Goal: Find specific page/section: Find specific page/section

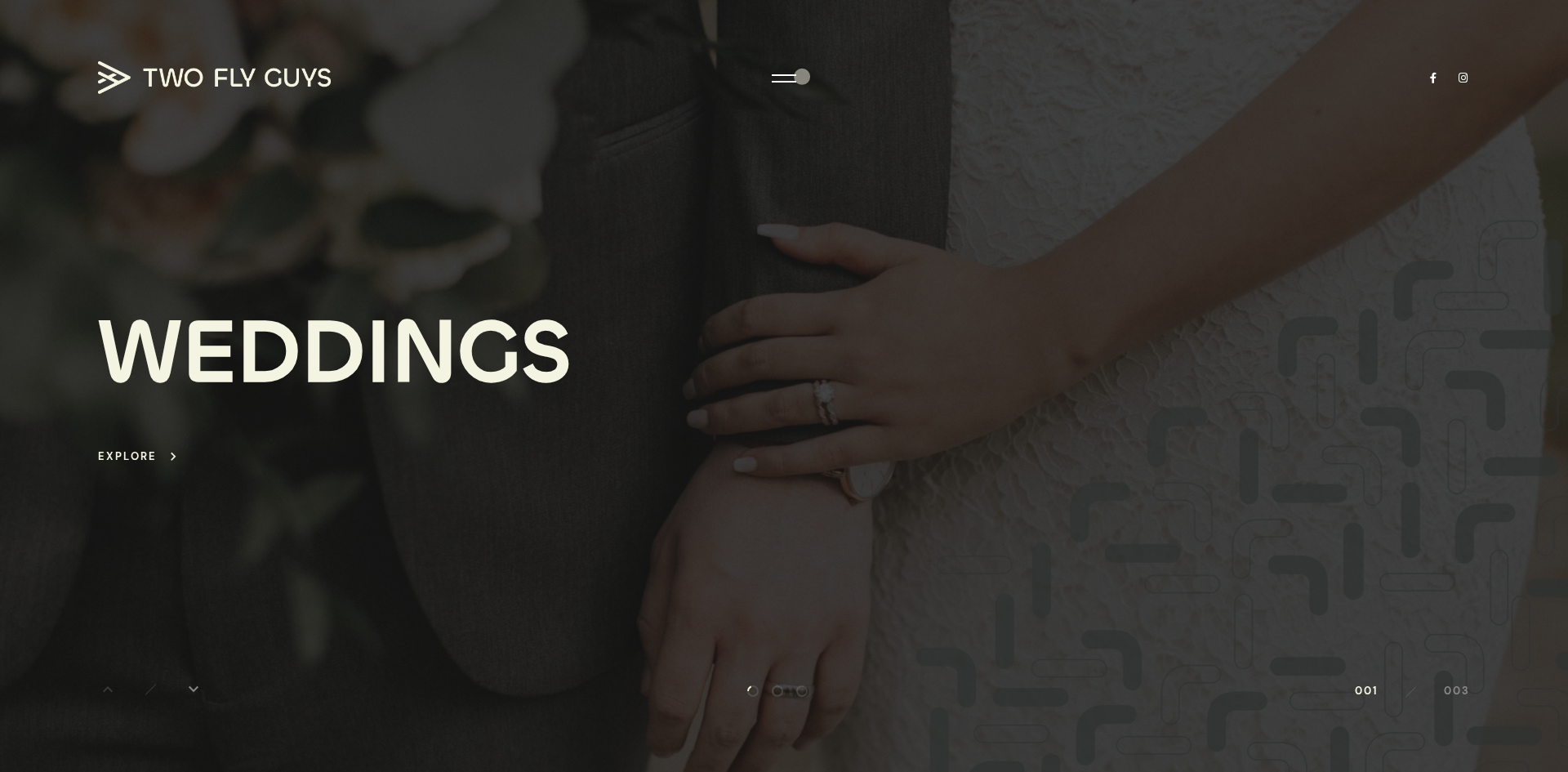
click at [798, 74] on div at bounding box center [784, 386] width 1568 height 772
click at [796, 82] on div at bounding box center [784, 386] width 1568 height 772
click at [778, 84] on div at bounding box center [784, 79] width 24 height 17
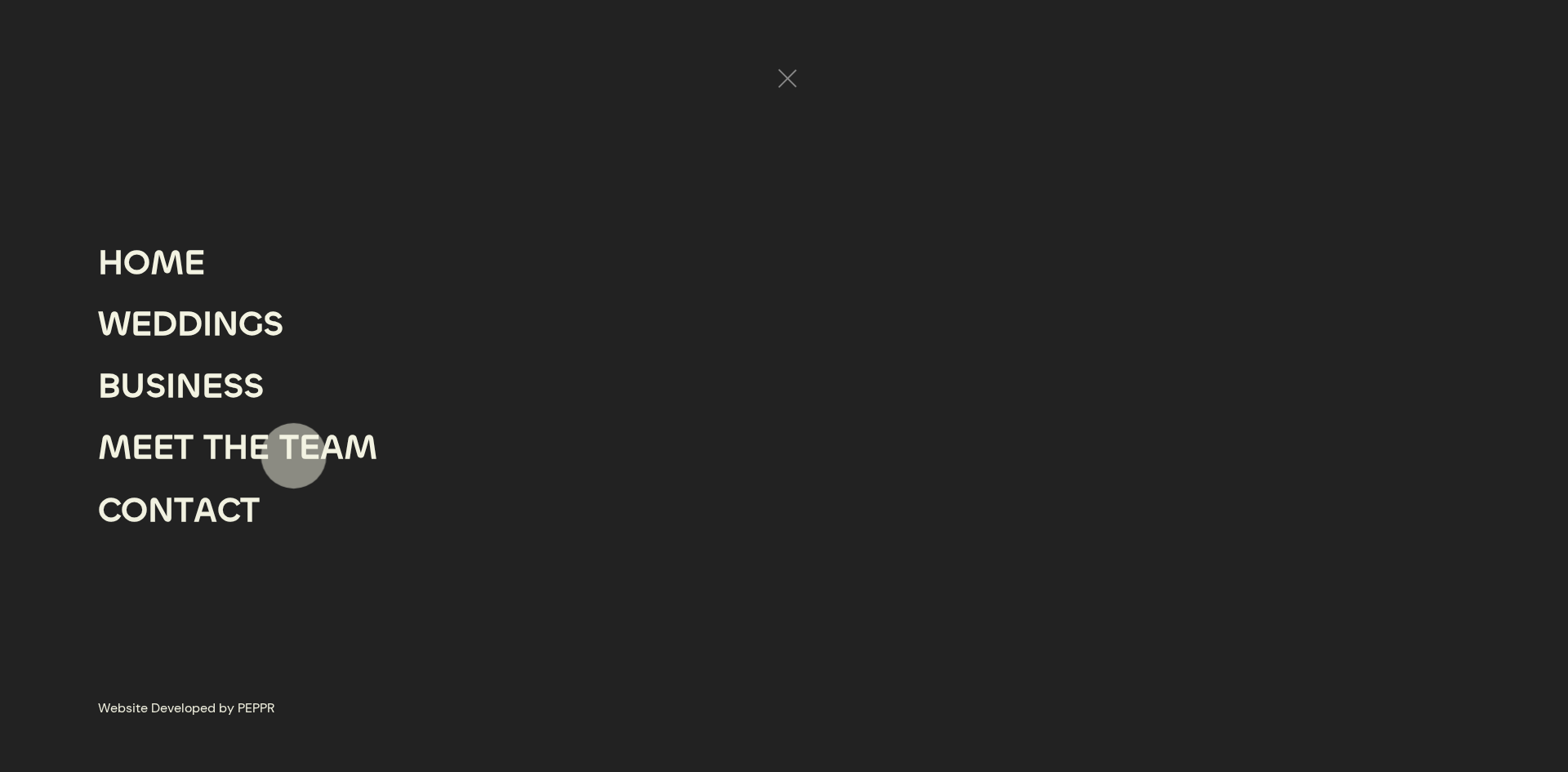
click at [295, 445] on div "T" at bounding box center [289, 448] width 20 height 62
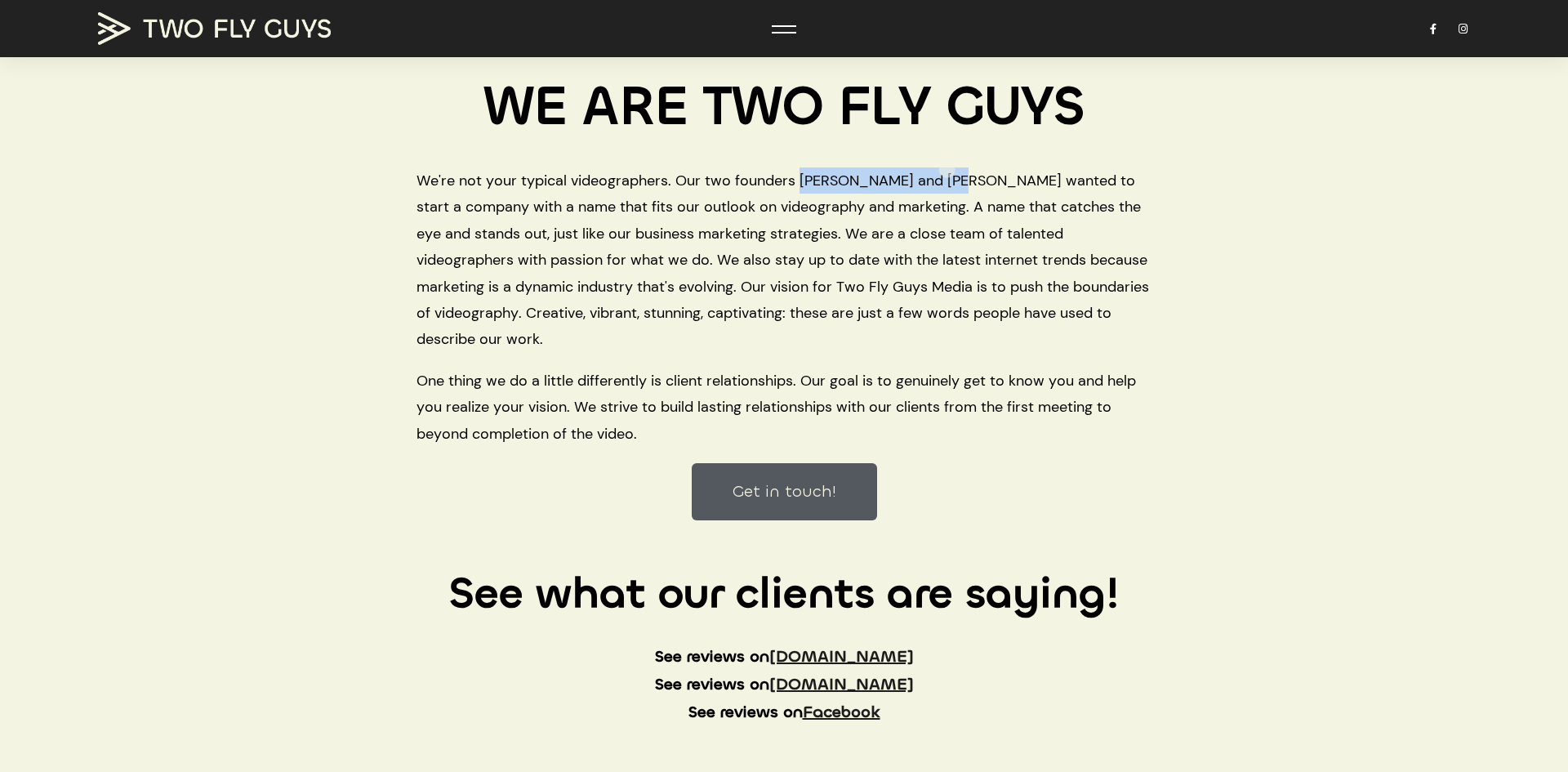
copy span "[PERSON_NAME] and [PERSON_NAME]"
drag, startPoint x: 800, startPoint y: 177, endPoint x: 1005, endPoint y: 179, distance: 205.0
click at [1005, 179] on span "We're not your typical videographers. Our two founders [PERSON_NAME] and [PERSO…" at bounding box center [784, 259] width 735 height 185
